Goal: Entertainment & Leisure: Browse casually

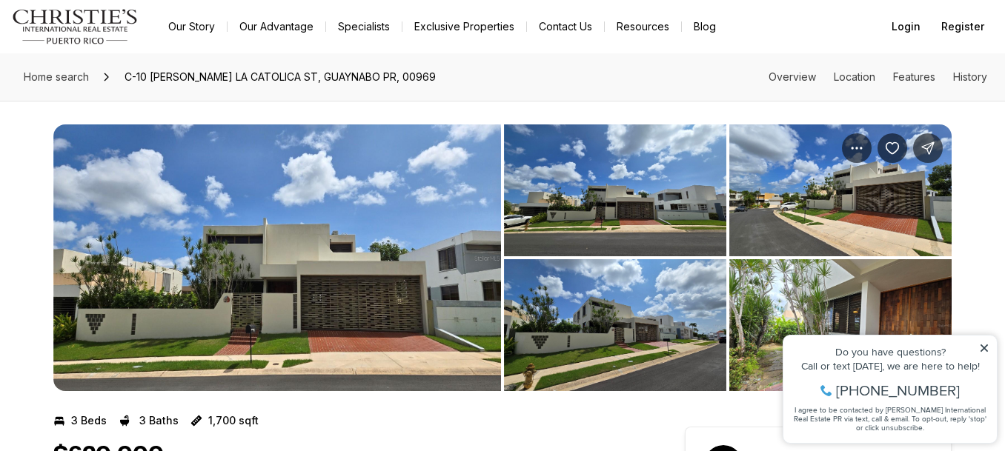
scroll to position [30, 0]
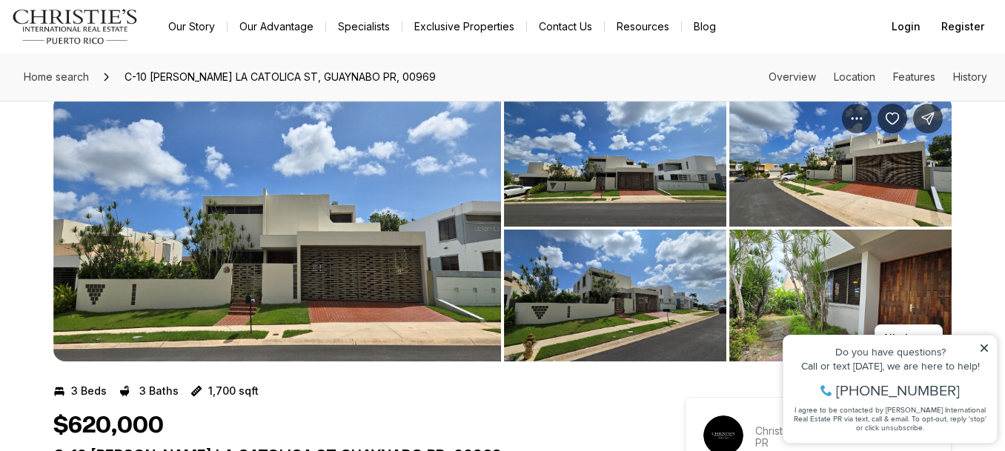
click at [586, 200] on img "View image gallery" at bounding box center [615, 161] width 222 height 132
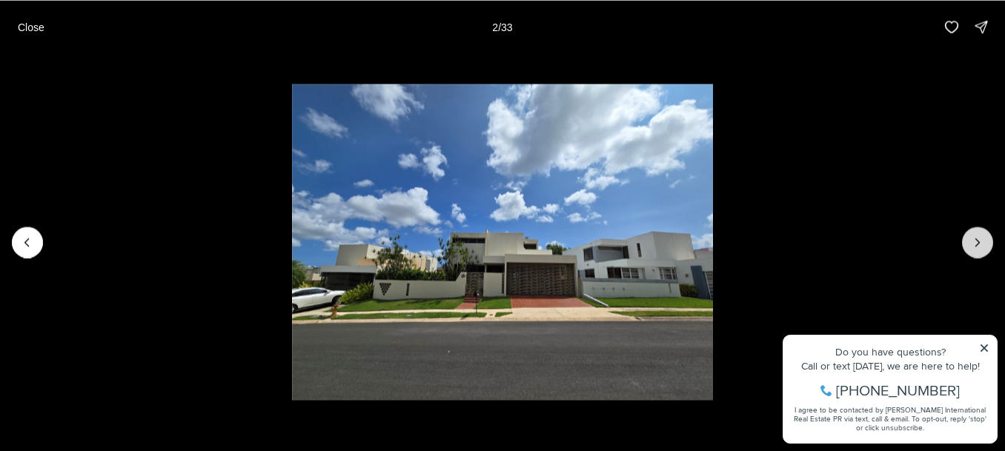
click at [972, 248] on icon "Next slide" at bounding box center [977, 242] width 15 height 15
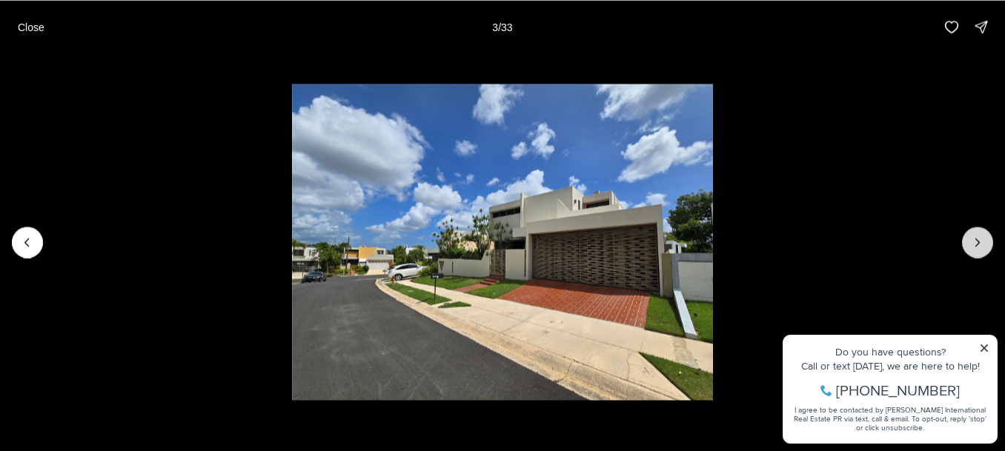
click at [972, 248] on icon "Next slide" at bounding box center [977, 242] width 15 height 15
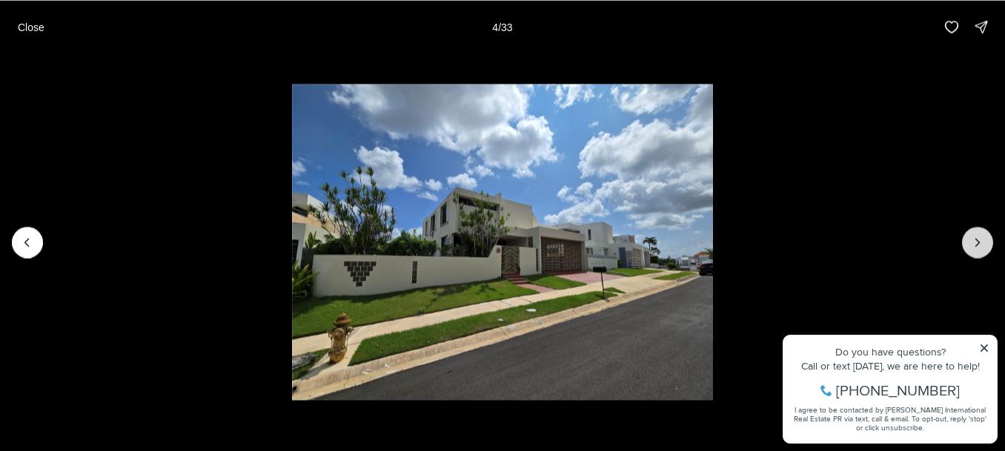
click at [972, 248] on icon "Next slide" at bounding box center [977, 242] width 15 height 15
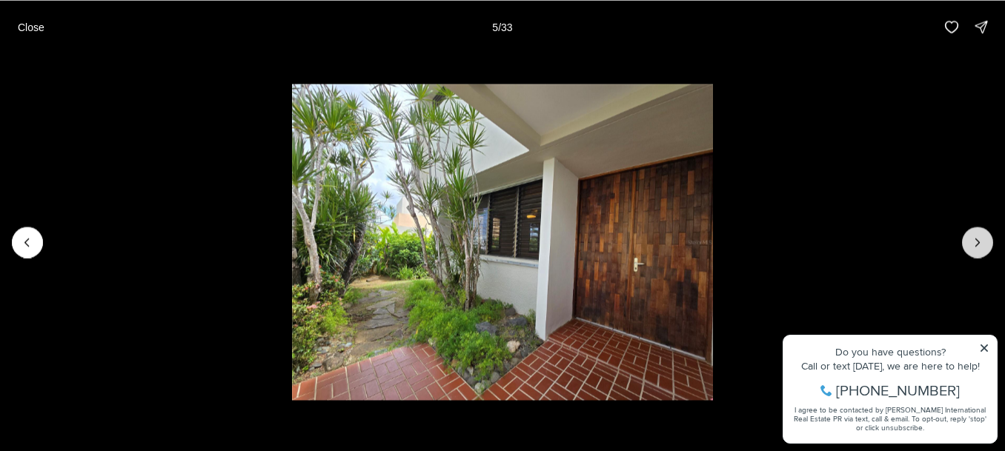
click at [975, 245] on icon "Next slide" at bounding box center [977, 242] width 15 height 15
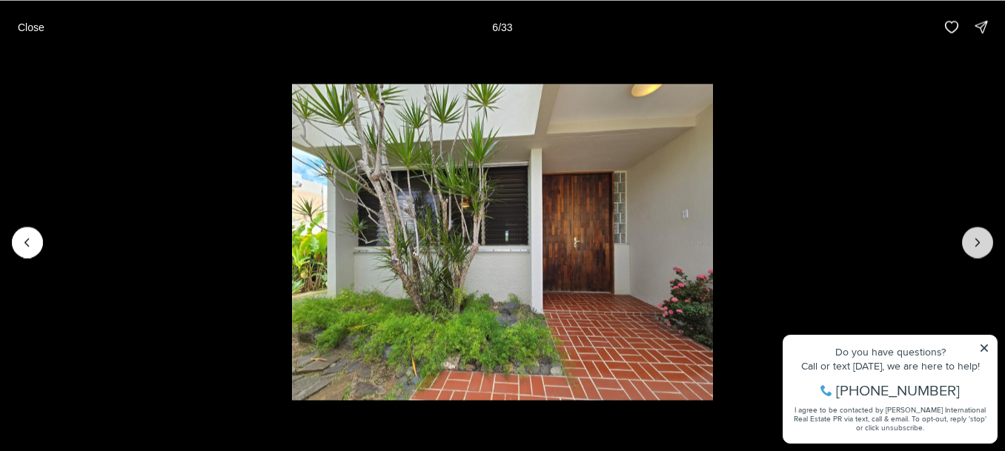
click at [983, 245] on icon "Next slide" at bounding box center [977, 242] width 15 height 15
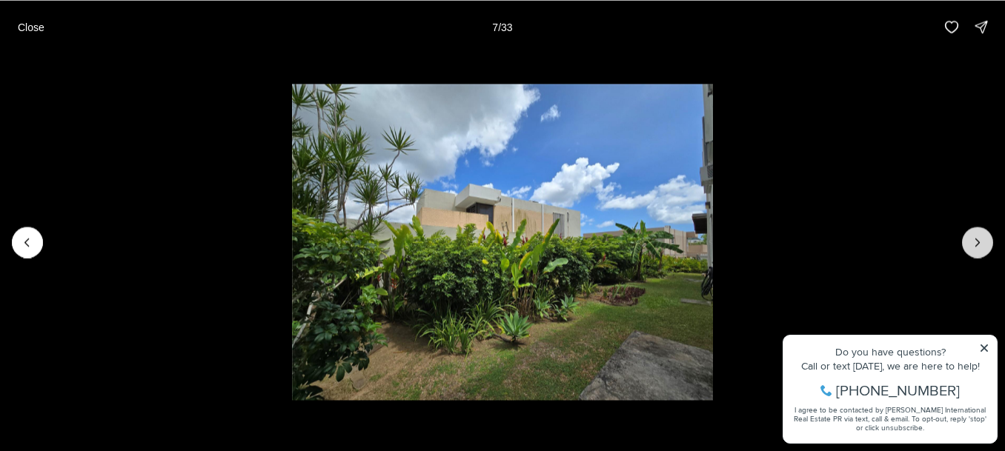
click at [970, 234] on button "Next slide" at bounding box center [977, 242] width 31 height 31
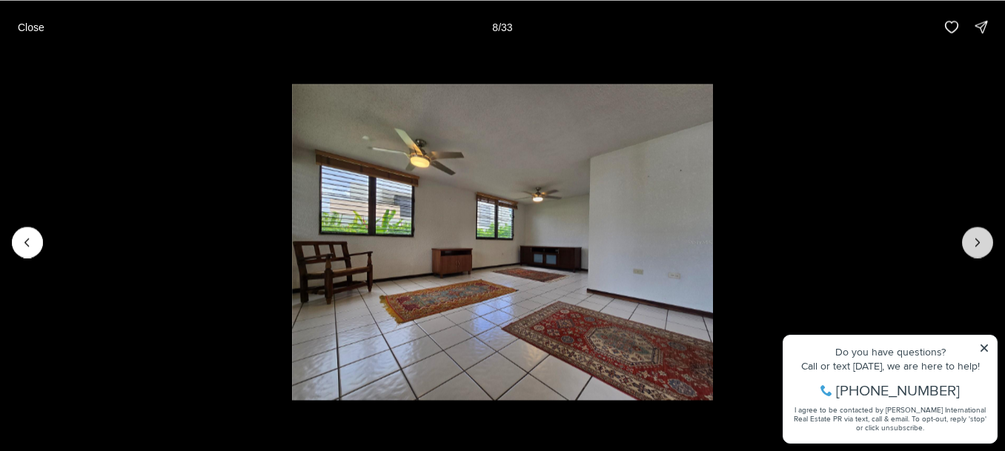
click at [980, 247] on icon "Next slide" at bounding box center [977, 242] width 15 height 15
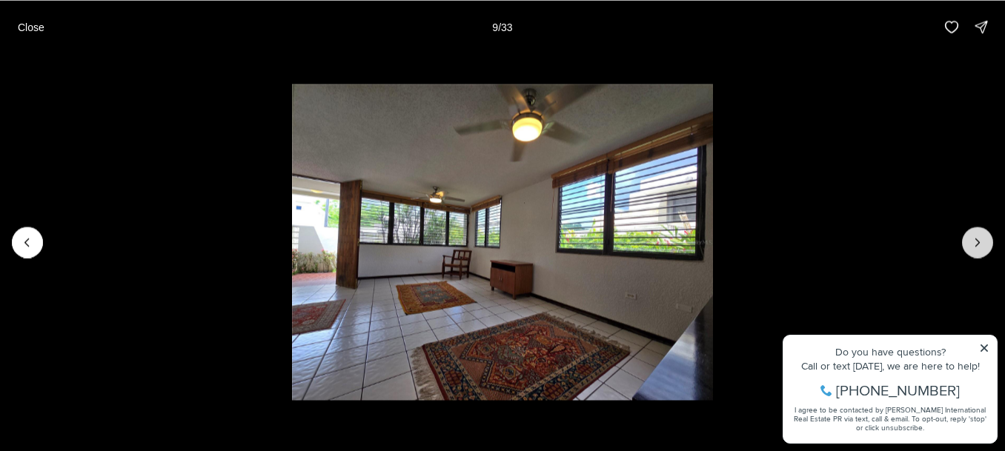
click at [981, 248] on icon "Next slide" at bounding box center [977, 242] width 15 height 15
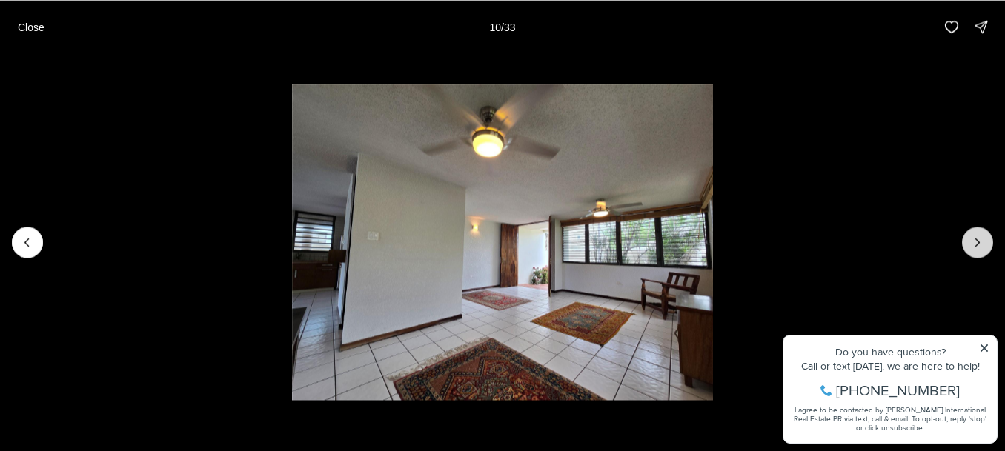
click at [981, 248] on icon "Next slide" at bounding box center [977, 242] width 15 height 15
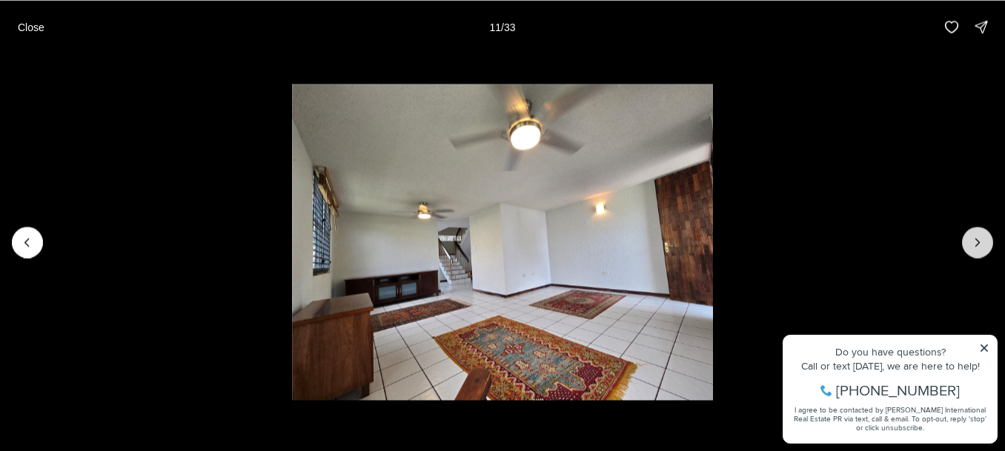
click at [980, 248] on icon "Next slide" at bounding box center [977, 242] width 15 height 15
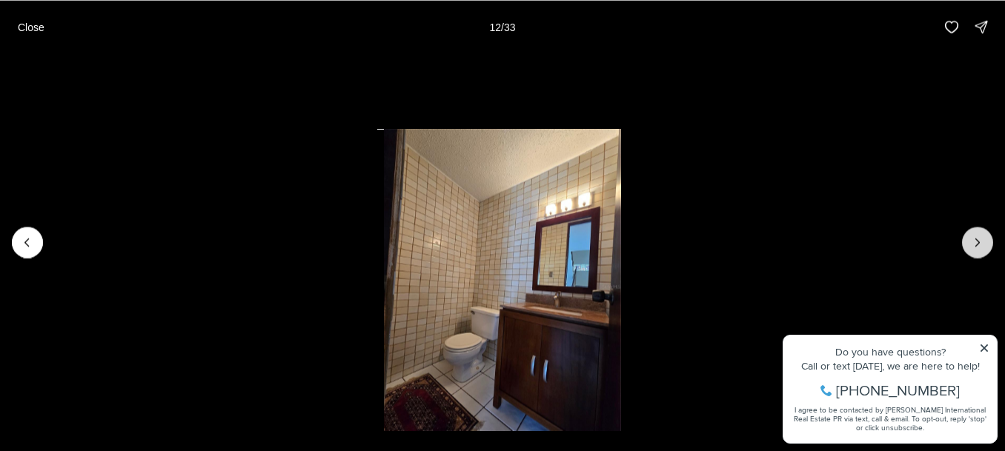
click at [980, 249] on icon "Next slide" at bounding box center [977, 242] width 15 height 15
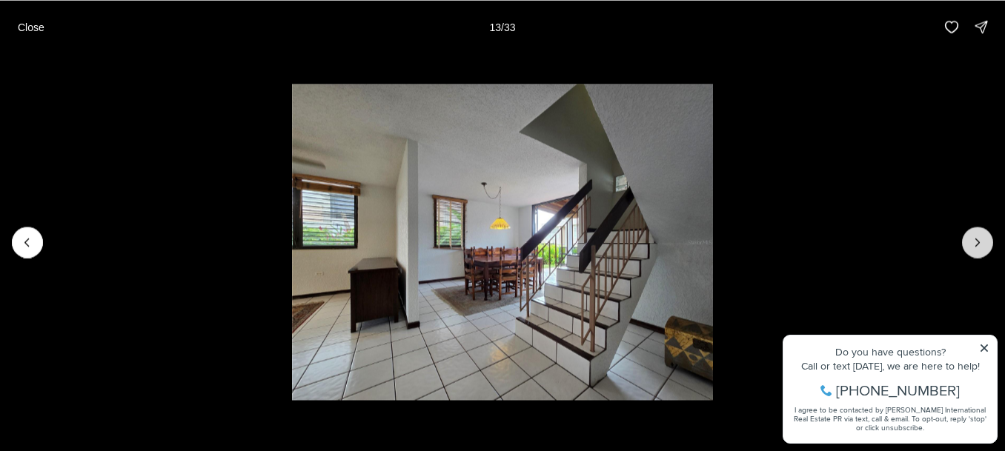
click at [976, 247] on icon "Next slide" at bounding box center [977, 242] width 15 height 15
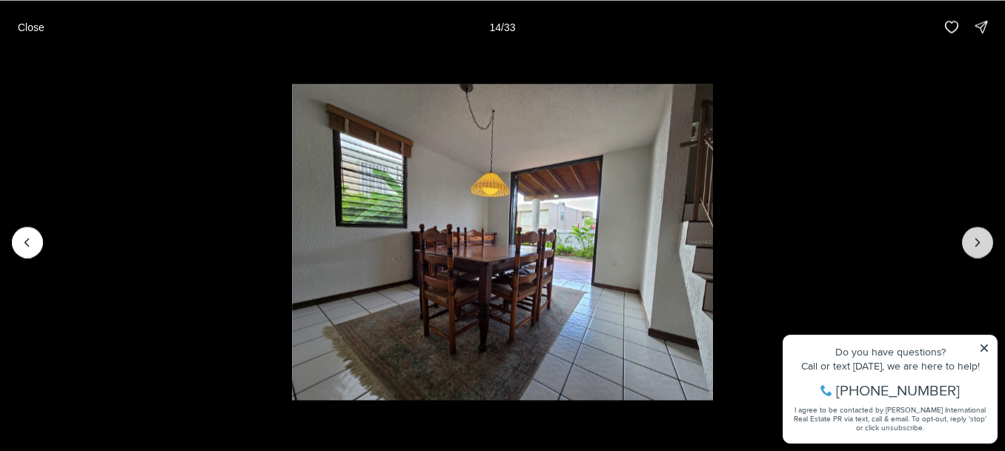
click at [979, 247] on icon "Next slide" at bounding box center [977, 242] width 15 height 15
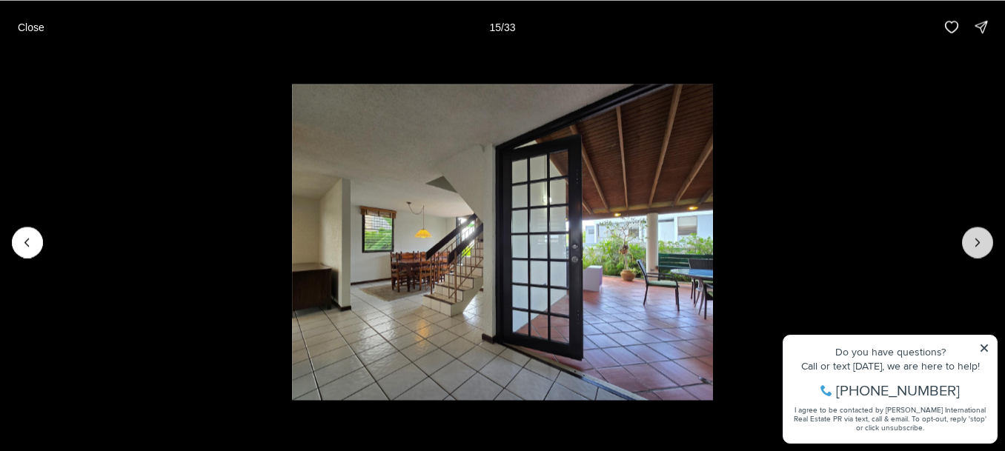
click at [987, 250] on button "Next slide" at bounding box center [977, 242] width 31 height 31
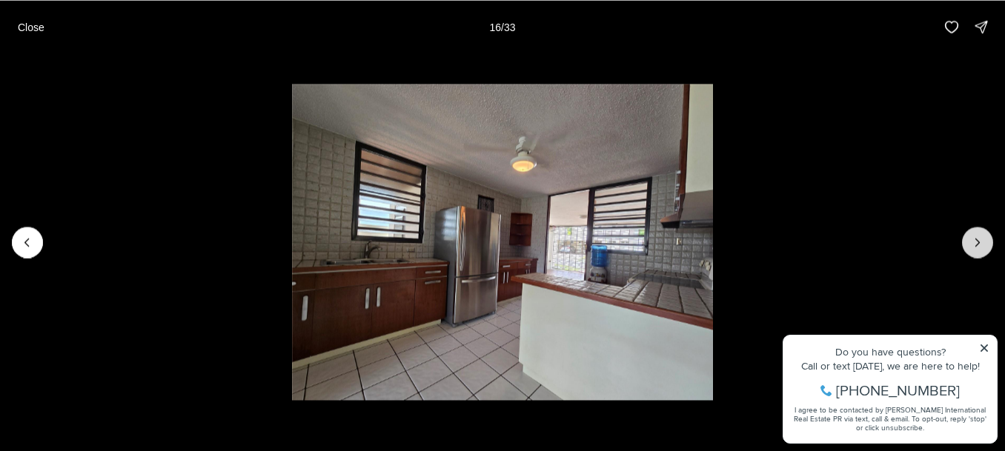
click at [987, 250] on button "Next slide" at bounding box center [977, 242] width 31 height 31
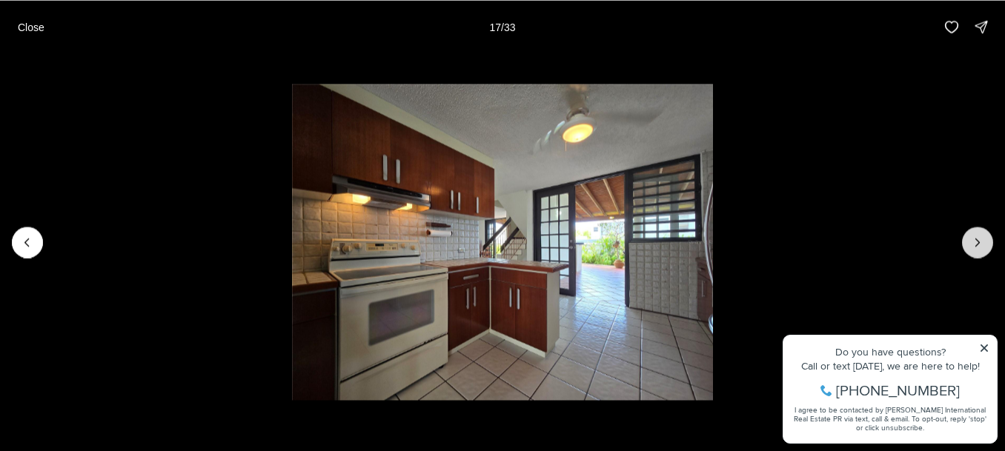
click at [987, 243] on button "Next slide" at bounding box center [977, 242] width 31 height 31
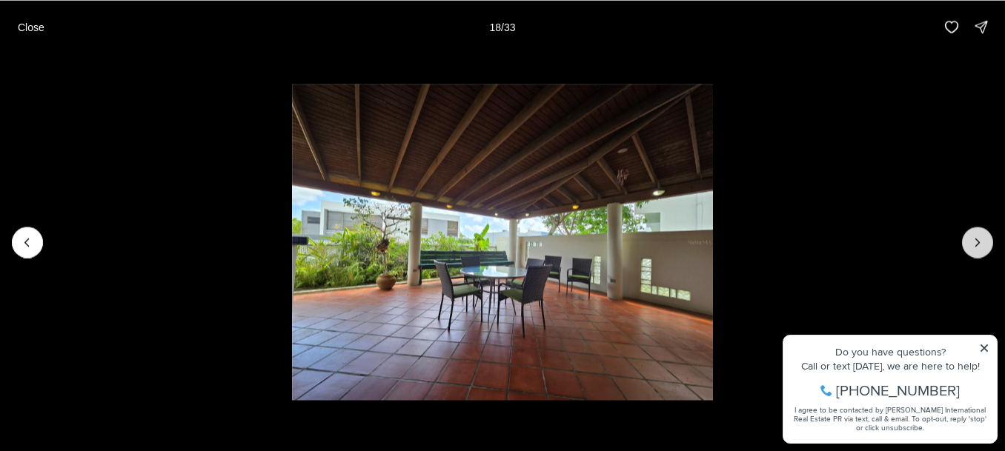
click at [987, 243] on button "Next slide" at bounding box center [977, 242] width 31 height 31
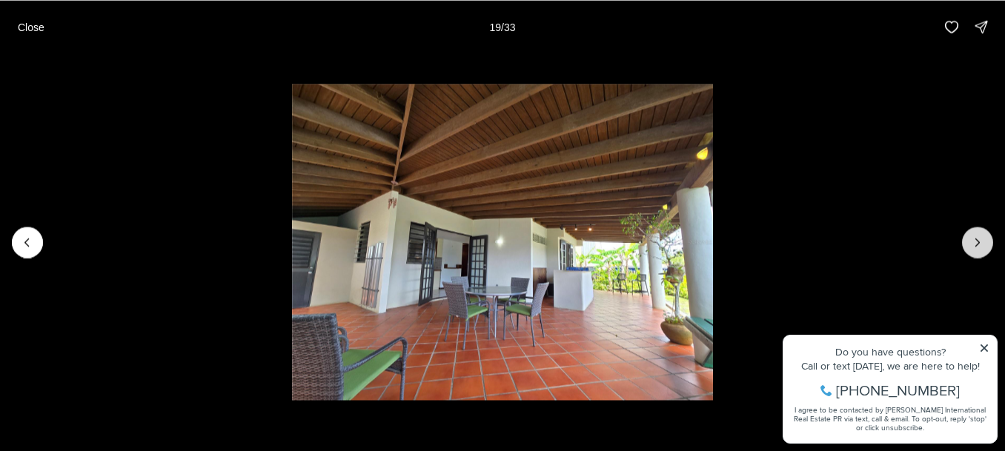
click at [987, 243] on button "Next slide" at bounding box center [977, 242] width 31 height 31
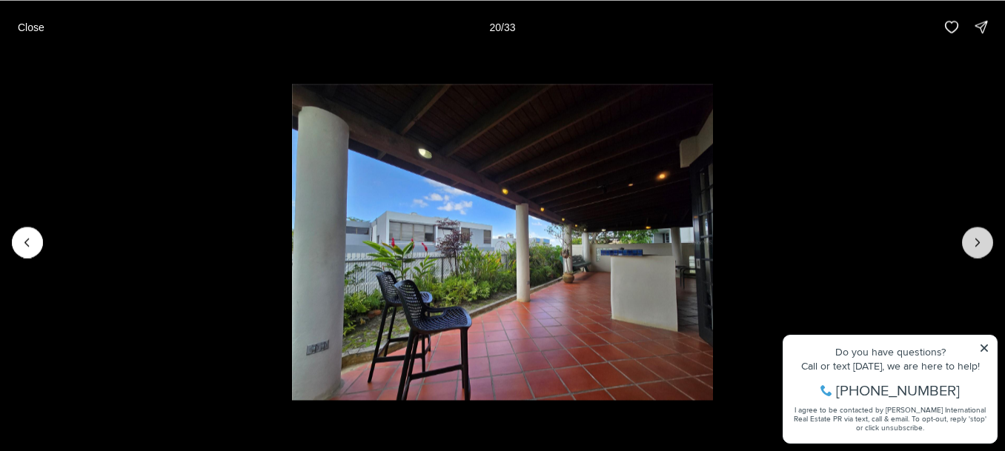
click at [987, 243] on button "Next slide" at bounding box center [977, 242] width 31 height 31
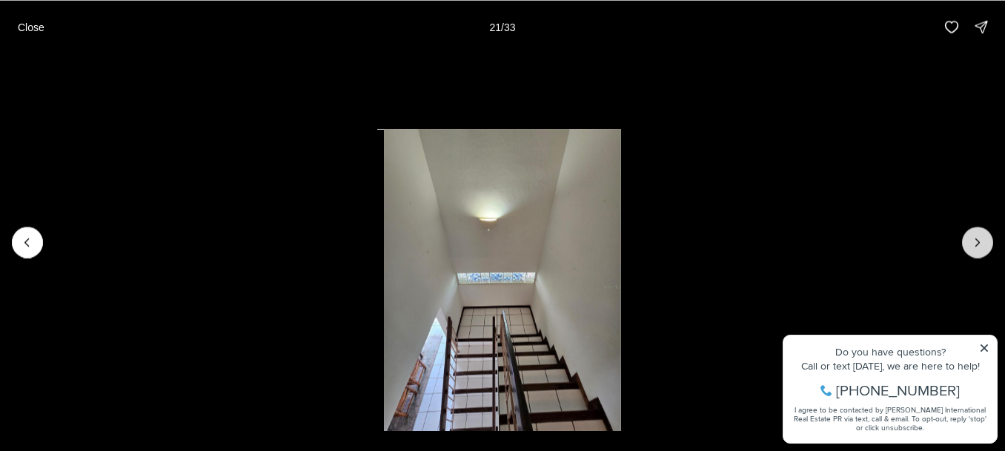
click at [987, 243] on button "Next slide" at bounding box center [977, 242] width 31 height 31
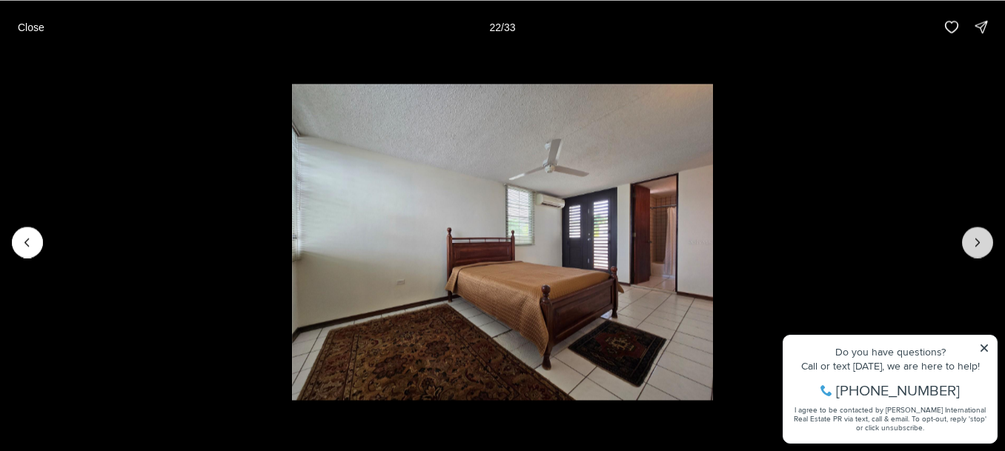
click at [987, 243] on button "Next slide" at bounding box center [977, 242] width 31 height 31
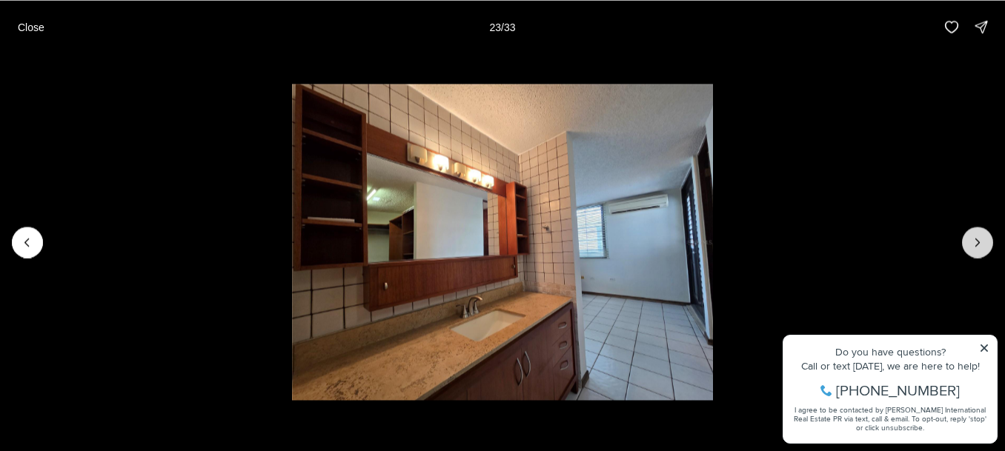
click at [987, 243] on button "Next slide" at bounding box center [977, 242] width 31 height 31
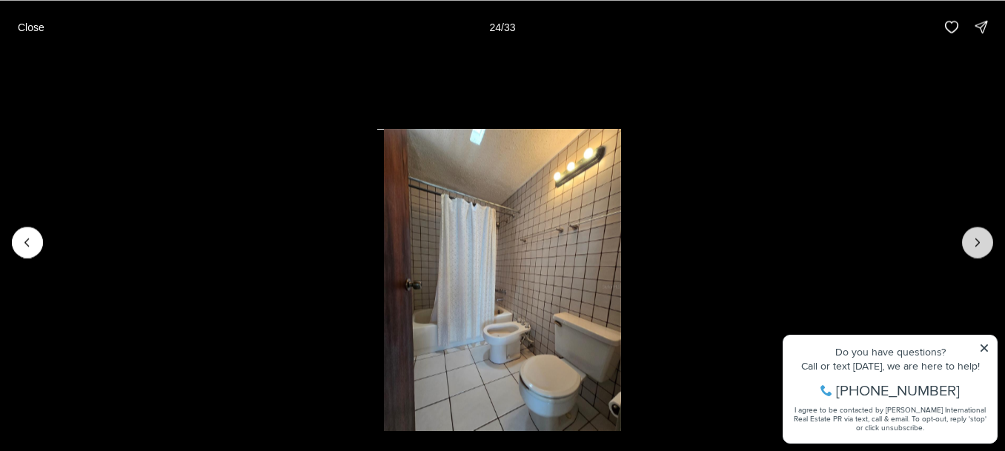
click at [987, 246] on button "Next slide" at bounding box center [977, 242] width 31 height 31
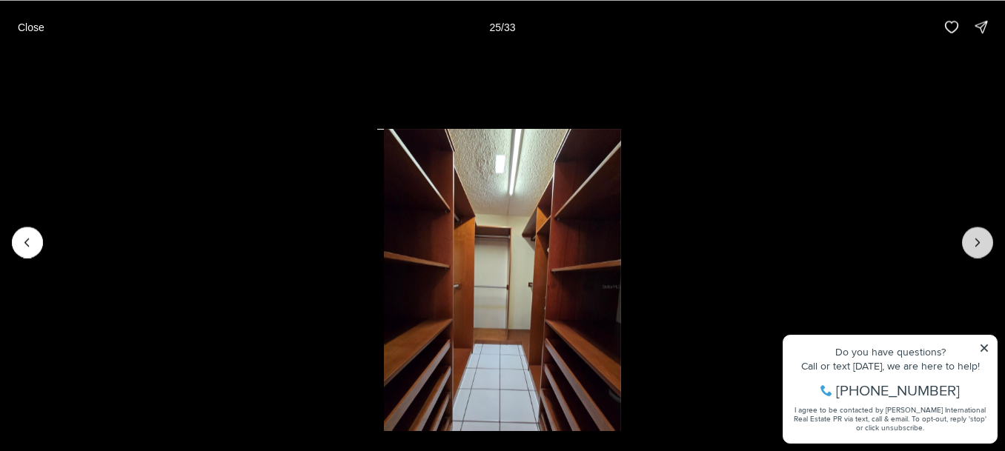
click at [987, 246] on button "Next slide" at bounding box center [977, 242] width 31 height 31
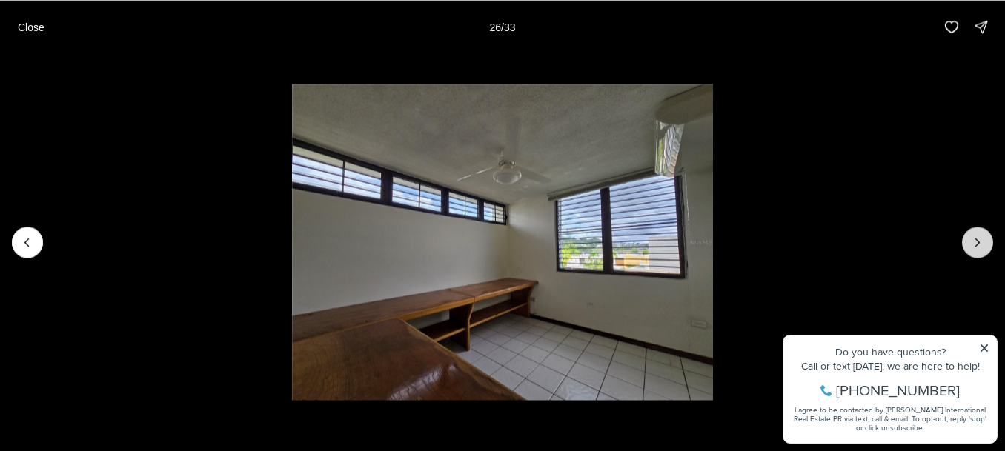
click at [987, 246] on button "Next slide" at bounding box center [977, 242] width 31 height 31
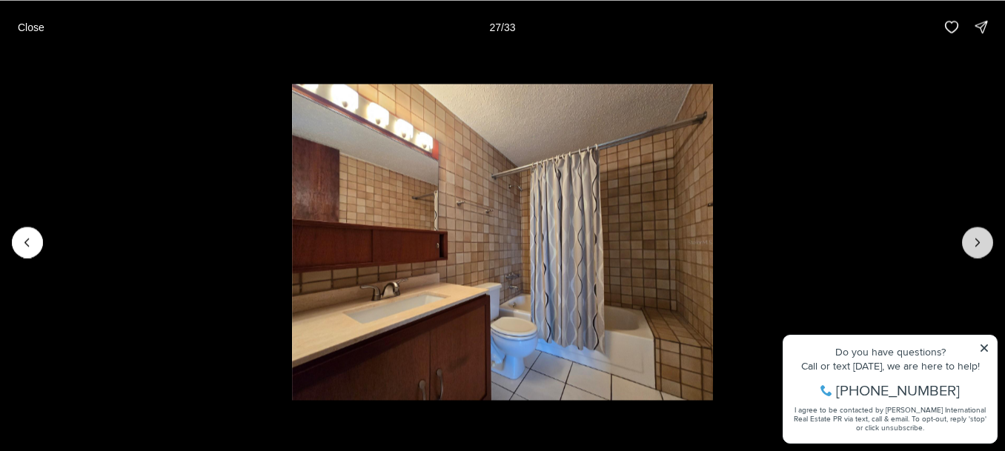
click at [987, 246] on button "Next slide" at bounding box center [977, 242] width 31 height 31
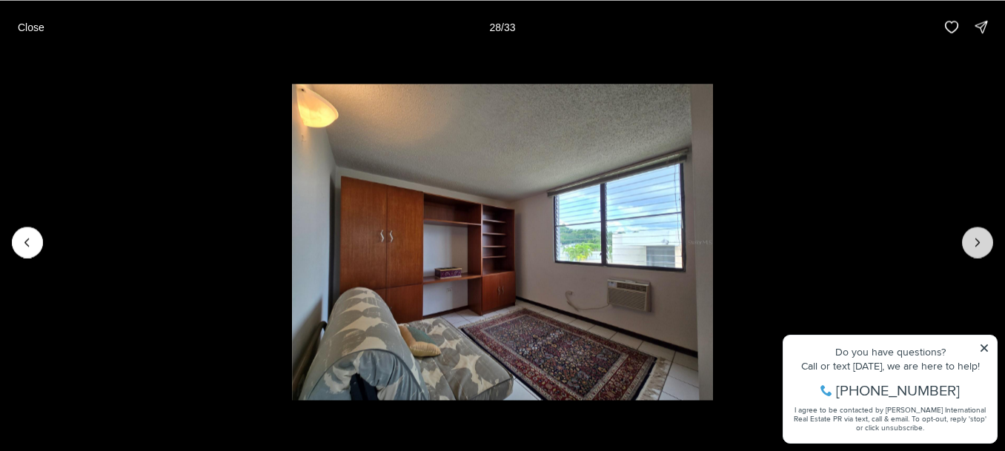
click at [988, 246] on button "Next slide" at bounding box center [977, 242] width 31 height 31
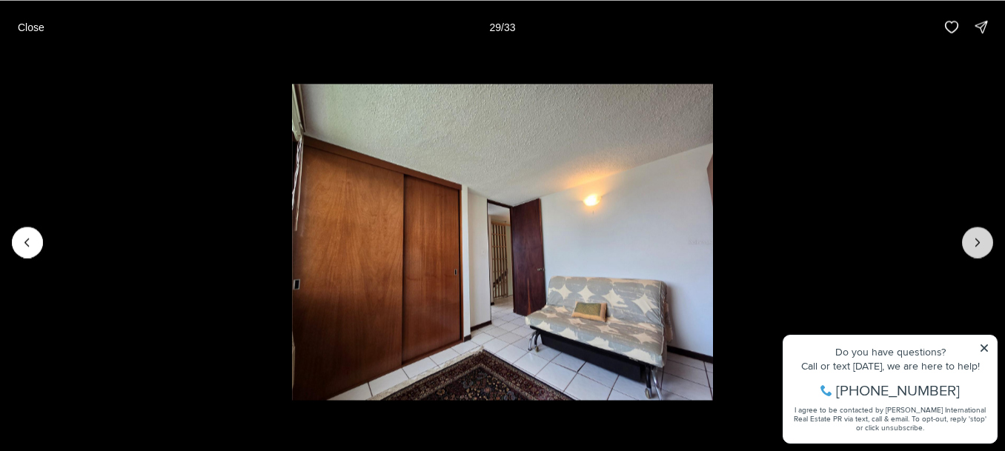
click at [988, 247] on button "Next slide" at bounding box center [977, 242] width 31 height 31
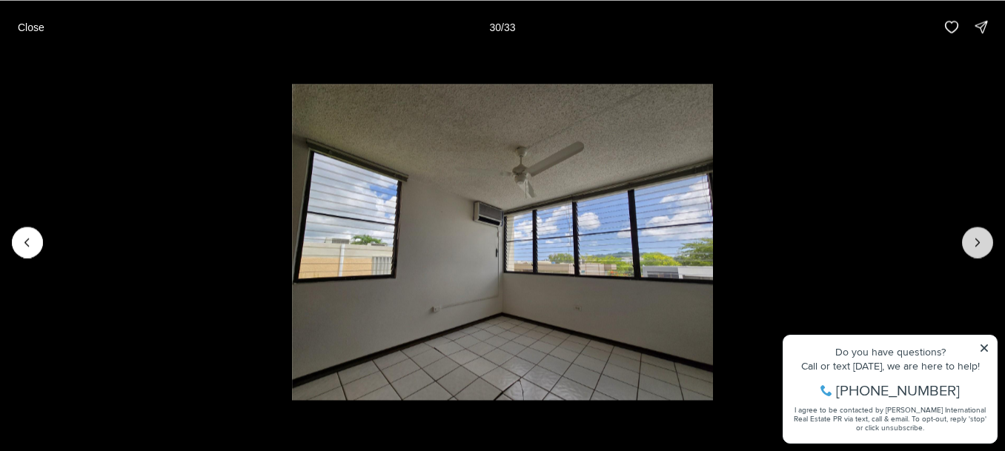
click at [988, 247] on button "Next slide" at bounding box center [977, 242] width 31 height 31
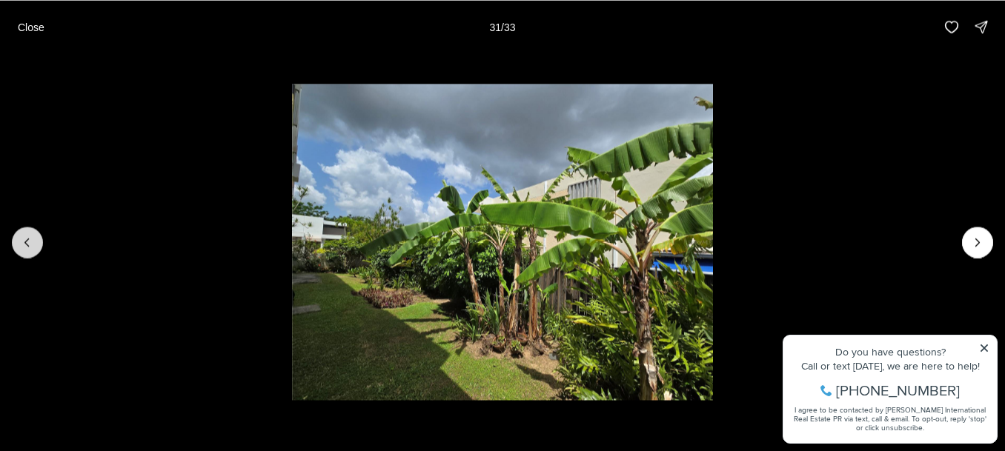
click at [28, 243] on icon "Previous slide" at bounding box center [27, 242] width 15 height 15
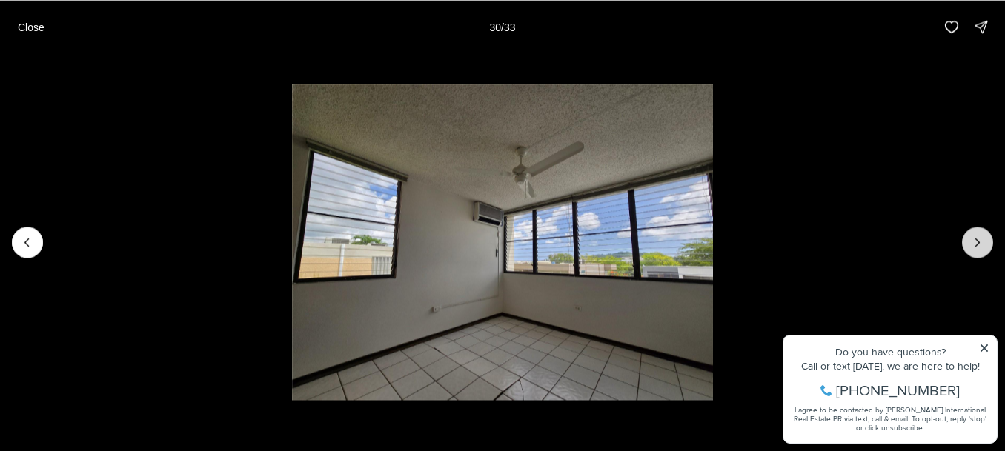
click at [969, 247] on button "Next slide" at bounding box center [977, 242] width 31 height 31
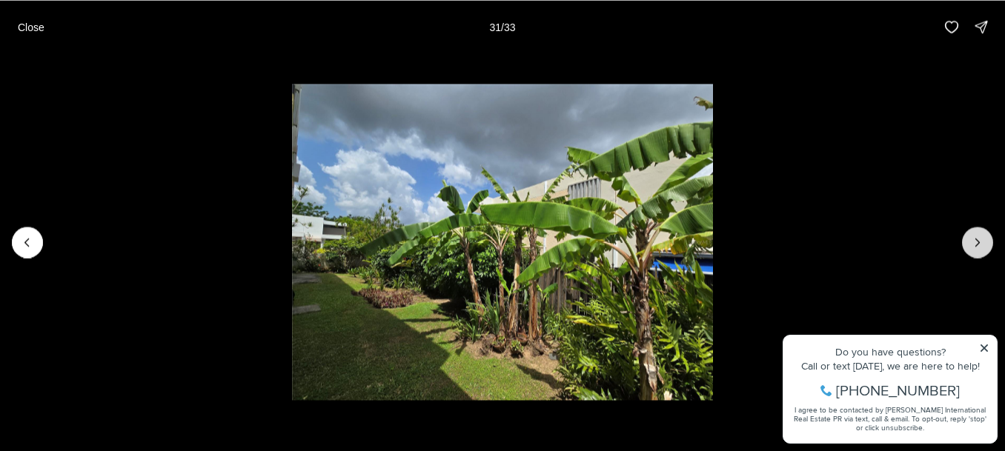
click at [969, 247] on button "Next slide" at bounding box center [977, 242] width 31 height 31
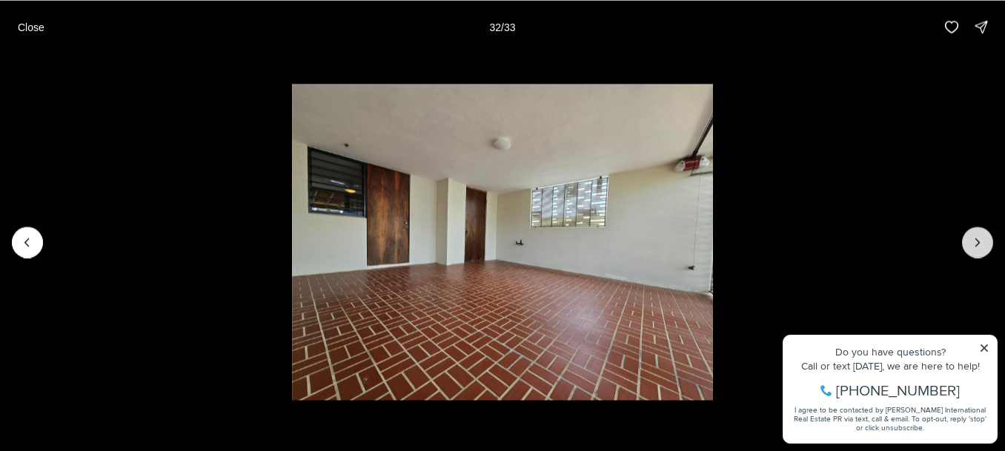
click at [969, 247] on button "Next slide" at bounding box center [977, 242] width 31 height 31
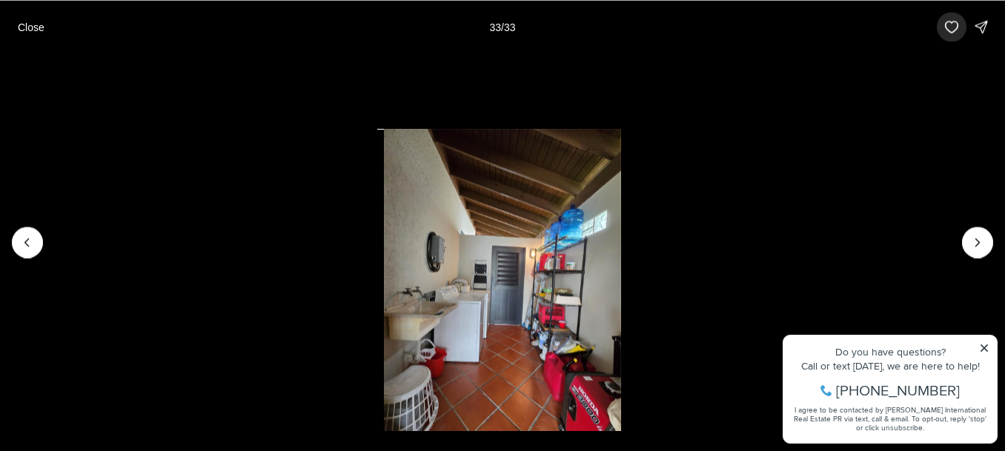
click at [950, 30] on icon "button" at bounding box center [951, 26] width 15 height 15
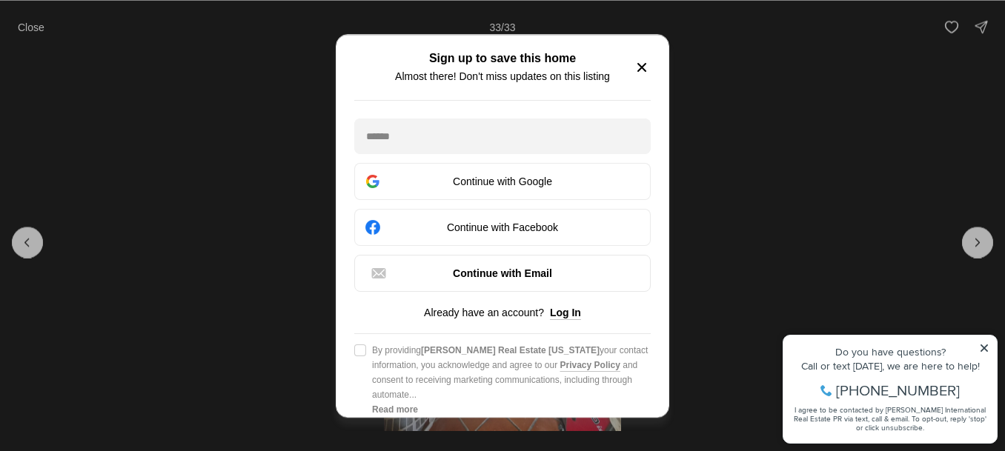
click at [642, 71] on icon "button" at bounding box center [641, 67] width 7 height 7
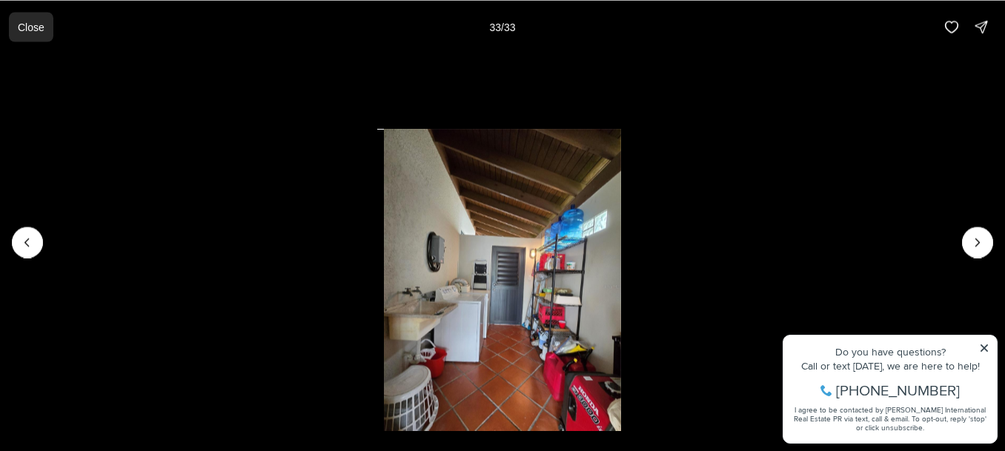
click at [30, 33] on button "Close" at bounding box center [31, 27] width 44 height 30
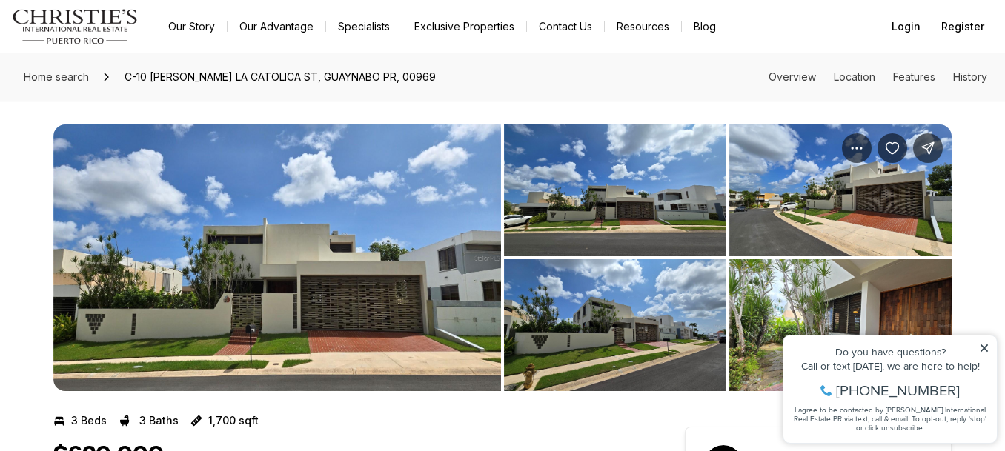
scroll to position [0, 0]
